Goal: Information Seeking & Learning: Learn about a topic

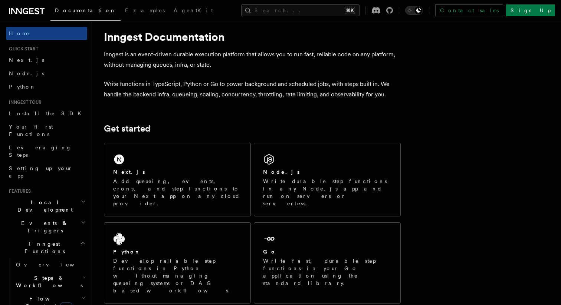
scroll to position [12, 0]
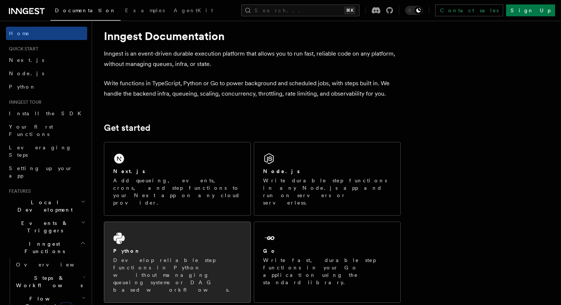
click at [164, 247] on div "Python" at bounding box center [177, 251] width 128 height 8
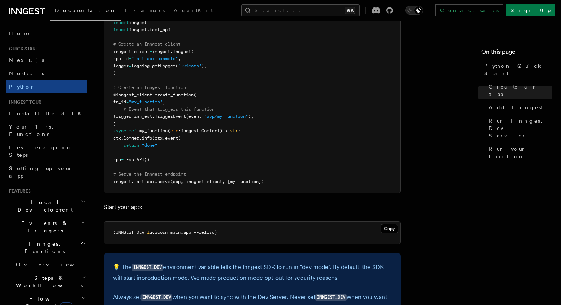
scroll to position [574, 0]
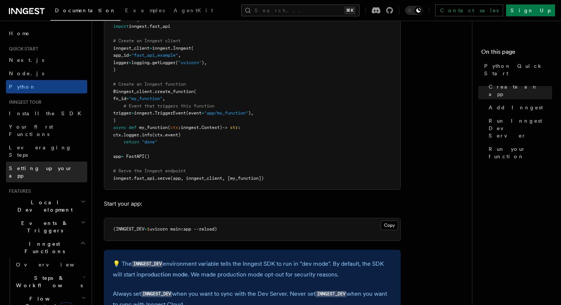
click at [47, 165] on span "Setting up your app" at bounding box center [41, 171] width 64 height 13
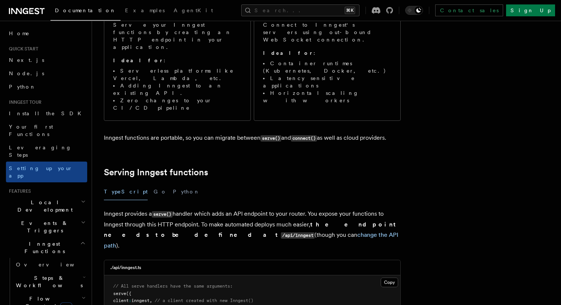
scroll to position [131, 0]
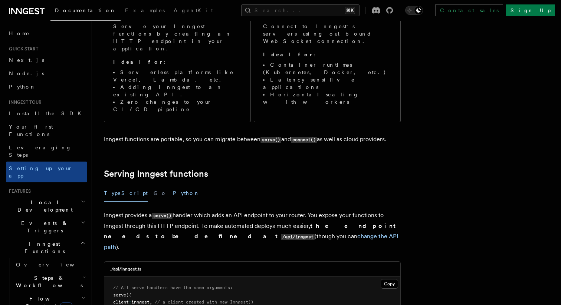
click at [173, 185] on button "Python" at bounding box center [186, 193] width 27 height 17
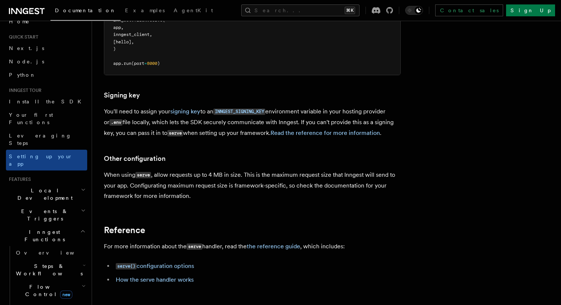
scroll to position [14, 0]
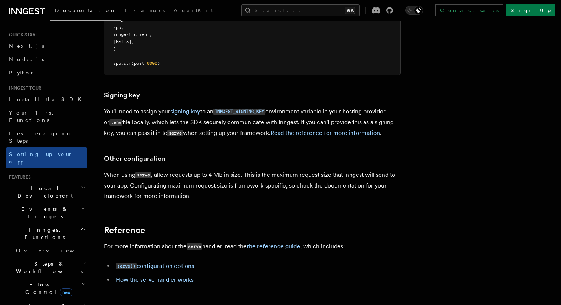
click at [40, 205] on span "Events & Triggers" at bounding box center [43, 212] width 75 height 15
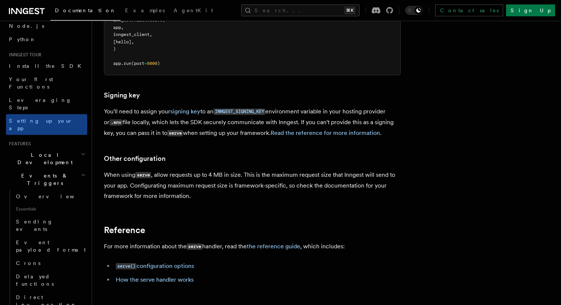
scroll to position [54, 0]
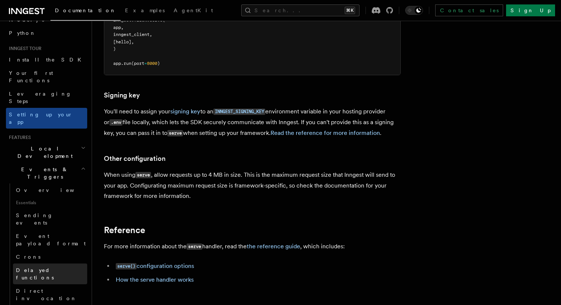
click at [39, 267] on span "Delayed functions" at bounding box center [35, 273] width 38 height 13
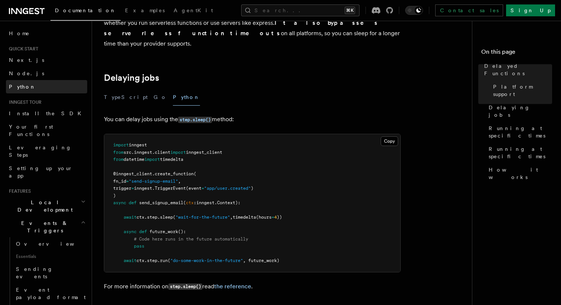
scroll to position [210, 0]
